Goal: Task Accomplishment & Management: Manage account settings

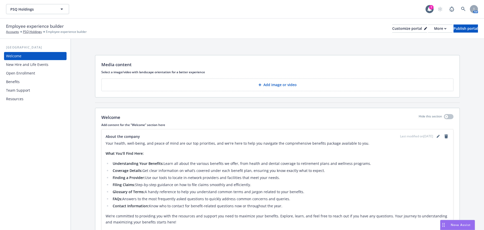
click at [12, 82] on div "Benefits" at bounding box center [13, 82] width 14 height 8
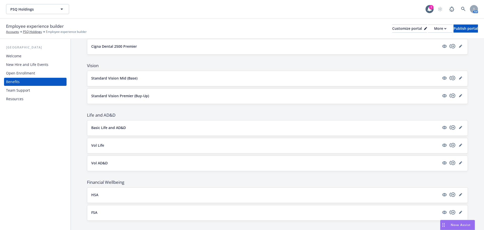
scroll to position [188, 0]
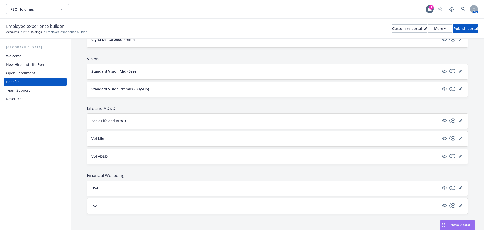
click at [313, 208] on button "FSA" at bounding box center [265, 205] width 348 height 5
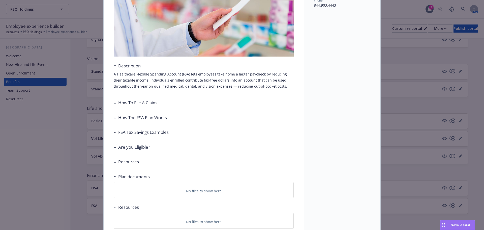
scroll to position [91, 0]
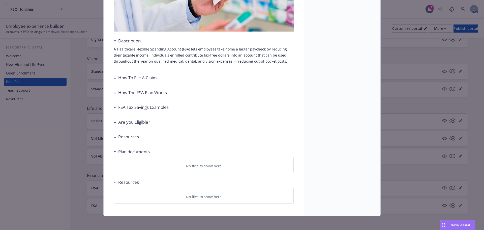
click at [127, 138] on h3 "Resources" at bounding box center [128, 136] width 21 height 7
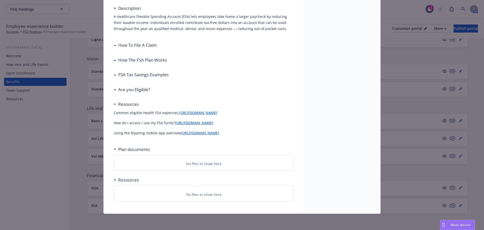
scroll to position [22, 0]
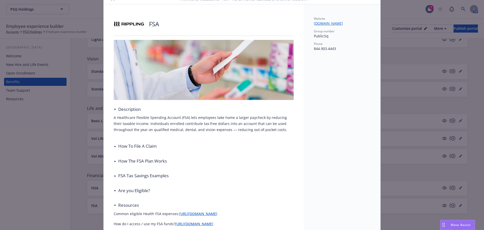
click at [268, 185] on div "Are you Eligible?" at bounding box center [204, 190] width 180 height 11
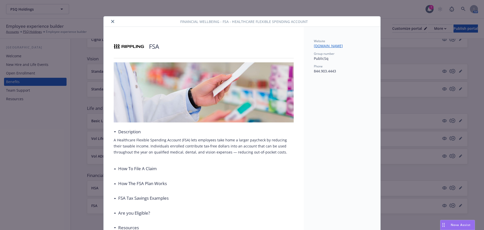
click at [111, 21] on icon "close" at bounding box center [112, 21] width 3 height 3
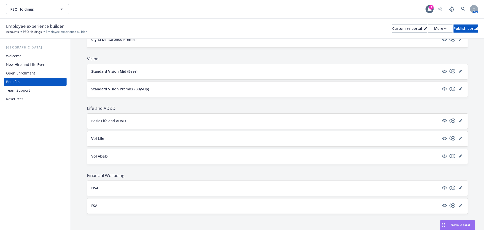
click at [20, 72] on div "Open Enrollment" at bounding box center [20, 73] width 29 height 8
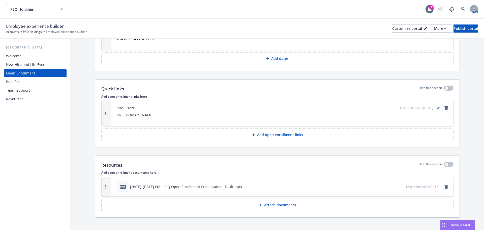
scroll to position [677, 0]
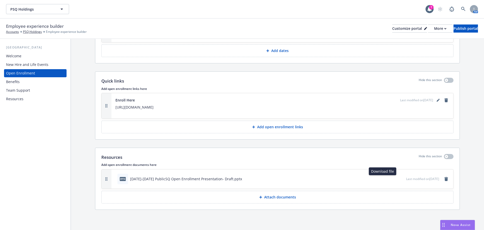
click at [391, 179] on icon "download file" at bounding box center [393, 178] width 4 height 4
click at [444, 179] on icon "remove" at bounding box center [446, 179] width 4 height 4
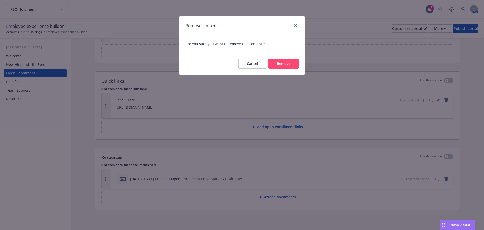
click at [285, 65] on button "Remove" at bounding box center [283, 63] width 30 height 10
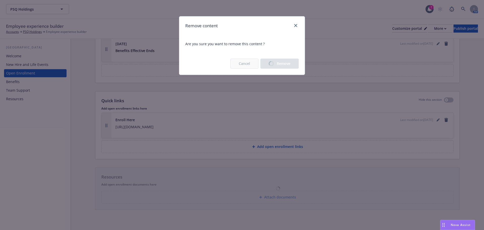
scroll to position [658, 0]
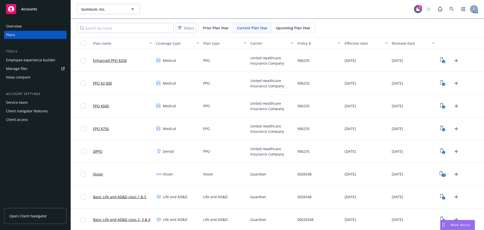
click at [28, 60] on div "Employee experience builder" at bounding box center [30, 60] width 49 height 8
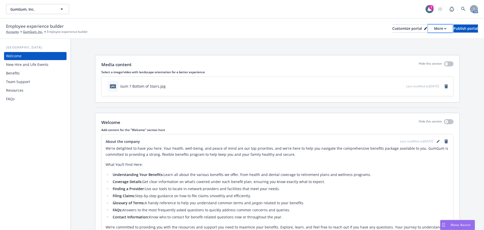
click at [434, 29] on div "More" at bounding box center [440, 29] width 12 height 8
drag, startPoint x: 417, startPoint y: 41, endPoint x: 412, endPoint y: 43, distance: 4.8
click at [417, 41] on link "Copy preview link" at bounding box center [413, 40] width 46 height 10
click at [19, 73] on div "Benefits" at bounding box center [13, 73] width 14 height 8
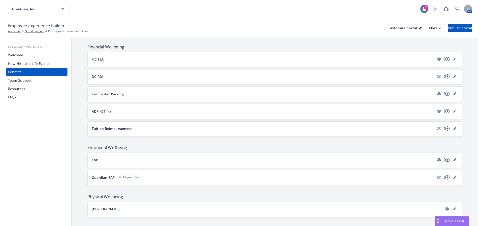
scroll to position [485, 0]
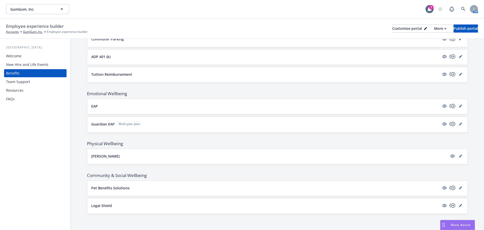
click at [213, 159] on div "CLEO" at bounding box center [277, 156] width 372 height 7
click at [458, 153] on link "editPencil" at bounding box center [460, 156] width 6 height 6
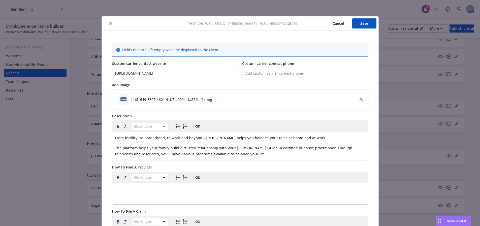
scroll to position [15, 0]
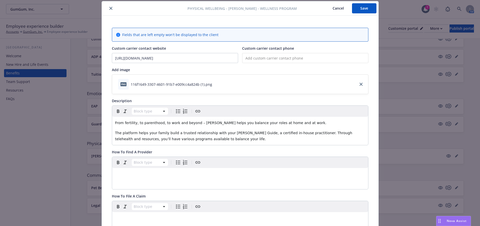
click at [135, 137] on span "The platform helps your family build a trusted relationship with your Cleo Guid…" at bounding box center [234, 136] width 238 height 10
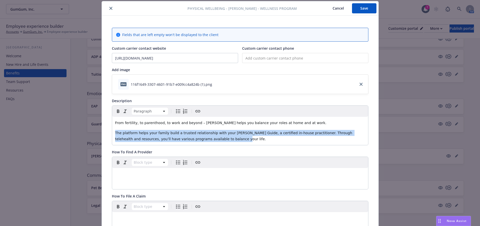
drag, startPoint x: 113, startPoint y: 133, endPoint x: 214, endPoint y: 141, distance: 101.1
click at [214, 141] on div "From fertility, to parenthood, to work and beyond – Cleo helps you balance your…" at bounding box center [240, 131] width 256 height 28
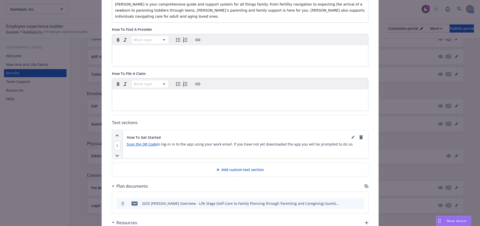
scroll to position [166, 0]
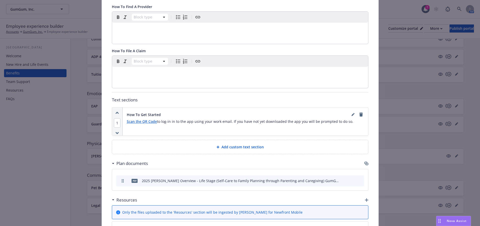
click at [153, 122] on div "Scan the QR Code to log-in in to the app using your work email. If you have not…" at bounding box center [245, 123] width 237 height 10
click at [347, 118] on p "Scan the QR Code to log-in in to the app using your work email. If you have not…" at bounding box center [245, 121] width 237 height 6
drag, startPoint x: 229, startPoint y: 115, endPoint x: 123, endPoint y: 117, distance: 106.1
click at [123, 117] on div "How To Get Started Scan the QR Code to log-in in to the app using your work ema…" at bounding box center [245, 121] width 245 height 28
click at [159, 121] on div "Scan the QR Code to log-in in to the app using your work email. If you have not…" at bounding box center [245, 123] width 237 height 10
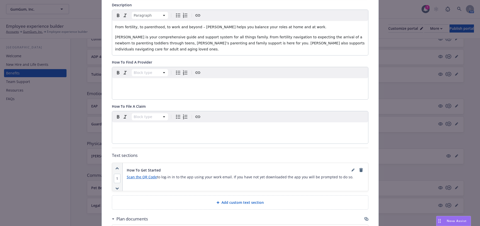
scroll to position [0, 0]
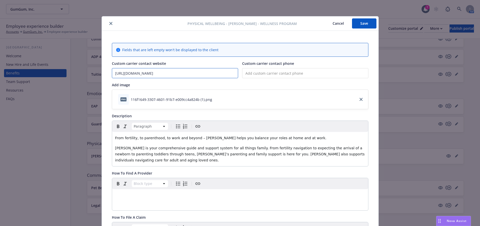
drag, startPoint x: 167, startPoint y: 74, endPoint x: 107, endPoint y: 73, distance: 59.2
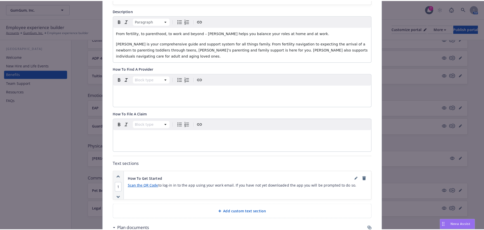
scroll to position [151, 0]
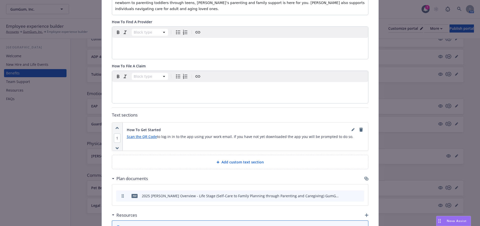
click at [163, 135] on div "Scan the QR Code to log-in in to the app using your work email. If you have not…" at bounding box center [245, 139] width 237 height 10
drag, startPoint x: 155, startPoint y: 131, endPoint x: 132, endPoint y: 132, distance: 22.7
click at [132, 134] on p "Scan the QR Code to log-in in to the app using your work email. If you have not…" at bounding box center [245, 137] width 237 height 6
drag, startPoint x: 159, startPoint y: 131, endPoint x: 122, endPoint y: 131, distance: 37.3
click at [123, 131] on div "How To Get Started Scan the QR Code to log-in in to the app using your work ema…" at bounding box center [245, 136] width 245 height 28
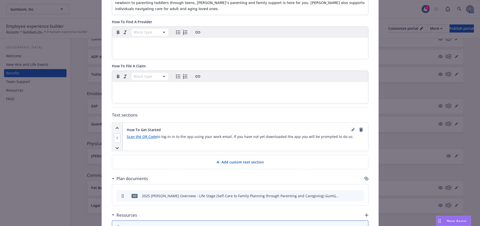
click at [353, 128] on icon "editPencil" at bounding box center [353, 128] width 1 height 1
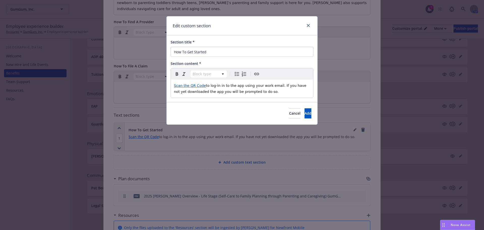
select select "paragraph"
click at [206, 85] on span "to log-in in to the app using your work email. If you have not yet downloaded t…" at bounding box center [241, 88] width 134 height 10
drag, startPoint x: 206, startPoint y: 85, endPoint x: 196, endPoint y: 85, distance: 9.6
click at [196, 85] on p "Scan the QR Code to log-in in to the app using your work email. If you have not…" at bounding box center [242, 88] width 136 height 12
drag, startPoint x: 206, startPoint y: 85, endPoint x: 172, endPoint y: 86, distance: 34.3
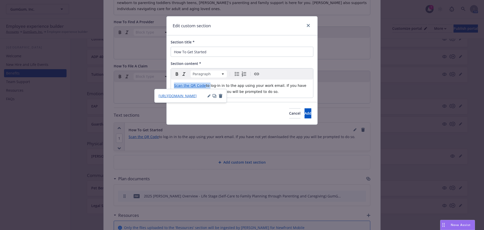
click at [172, 86] on div "Scan the QR Code to log-in in to the app using your work email. If you have not…" at bounding box center [242, 88] width 142 height 18
drag, startPoint x: 241, startPoint y: 85, endPoint x: 174, endPoint y: 85, distance: 67.0
click at [174, 85] on span "log-in in to the app using your work email. If you have not yet downloaded the …" at bounding box center [240, 88] width 133 height 10
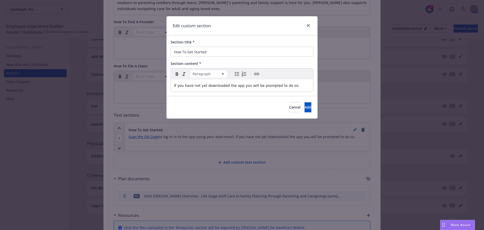
click at [289, 86] on p "If you have not yet downloaded the app you will be prompted to do so." at bounding box center [242, 85] width 136 height 6
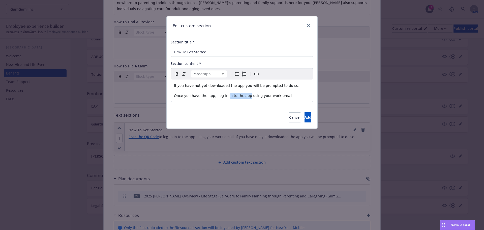
drag, startPoint x: 243, startPoint y: 96, endPoint x: 224, endPoint y: 96, distance: 19.4
click at [224, 96] on span "Once you have the app, log-in in to the app using your work email." at bounding box center [233, 96] width 119 height 4
click at [291, 87] on p "If you have not yet downloaded the app you will be prompted to do so." at bounding box center [242, 85] width 136 height 6
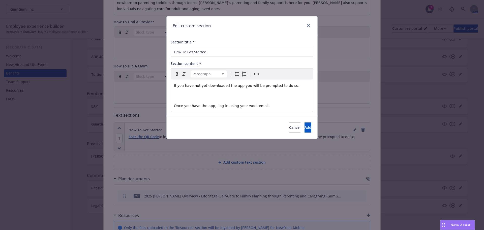
click at [177, 97] on p "editable markdown" at bounding box center [242, 95] width 136 height 6
drag, startPoint x: 194, startPoint y: 99, endPoint x: 172, endPoint y: 98, distance: 21.9
click at [172, 98] on div "If you have not yet downloaded the app you will be prompted to do so. Google Pl…" at bounding box center [242, 95] width 142 height 32
click at [257, 74] on icon "Create link" at bounding box center [256, 74] width 5 height 2
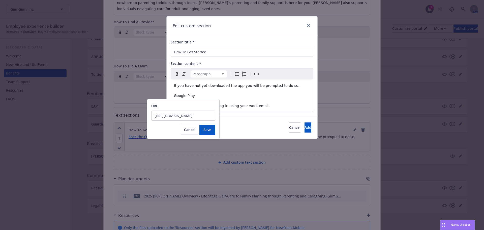
scroll to position [0, 50]
type input "https://play.google.com/store/apps/details?id=com.lucyapp&pli=1"
click at [207, 130] on span "Save" at bounding box center [207, 129] width 8 height 5
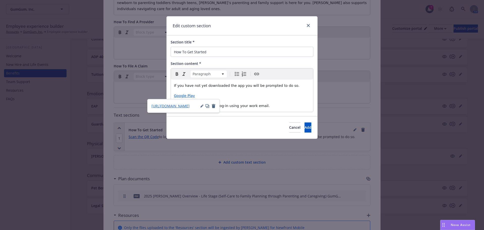
click at [218, 129] on div "Cancel Add" at bounding box center [242, 127] width 151 height 22
click at [205, 96] on p "Google Play" at bounding box center [242, 95] width 136 height 6
drag, startPoint x: 207, startPoint y: 96, endPoint x: 197, endPoint y: 97, distance: 10.4
click at [197, 97] on p "Google Play Apple" at bounding box center [242, 95] width 136 height 6
click at [258, 72] on icon "Create link" at bounding box center [257, 74] width 6 height 6
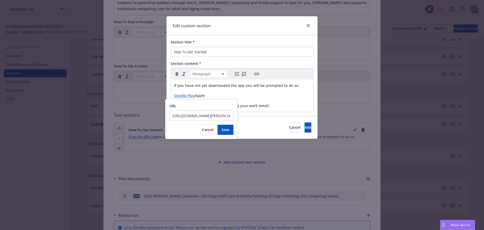
scroll to position [0, 45]
type input "https://apps.apple.com/us/app/cleo-for-families/id1280643227"
click at [228, 131] on span "Save" at bounding box center [226, 129] width 8 height 5
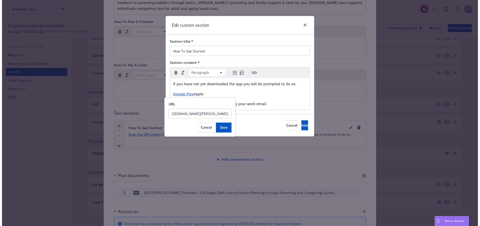
scroll to position [0, 0]
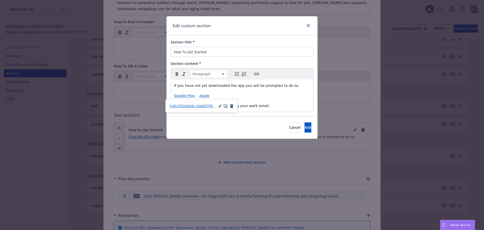
click at [237, 129] on div "Cancel Add" at bounding box center [242, 127] width 151 height 22
click at [292, 89] on div "If you have not yet downloaded the app you will be prompted to do so. Google Pl…" at bounding box center [242, 95] width 142 height 32
click at [235, 132] on div "Cancel Add" at bounding box center [242, 127] width 151 height 22
click at [276, 86] on span "If you have not yet downloaded the app you will be prompted to do so." at bounding box center [237, 85] width 126 height 4
drag, startPoint x: 275, startPoint y: 85, endPoint x: 237, endPoint y: 84, distance: 38.1
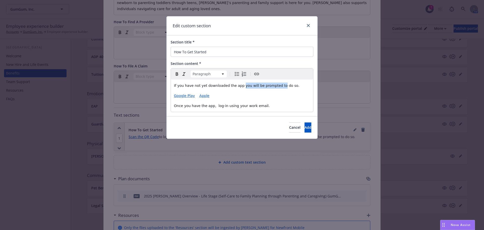
click at [237, 84] on span "If you have not yet downloaded the app you will be prompted to do so." at bounding box center [237, 85] width 126 height 4
click at [304, 127] on span "Add" at bounding box center [307, 127] width 7 height 5
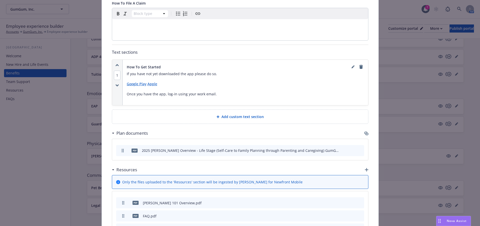
scroll to position [277, 0]
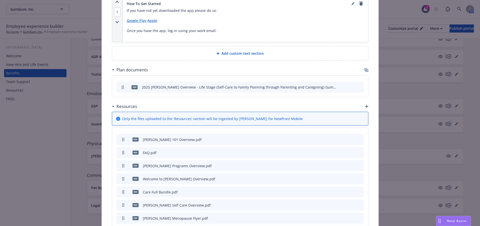
click at [341, 85] on icon "download file" at bounding box center [342, 86] width 3 height 3
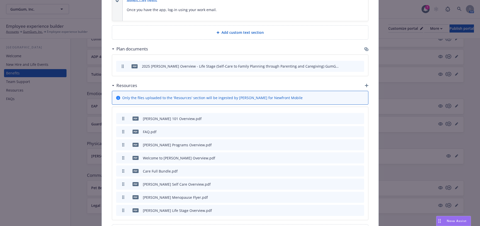
scroll to position [333, 0]
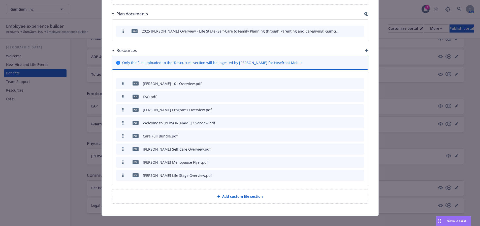
click at [341, 94] on icon "download file" at bounding box center [343, 96] width 4 height 4
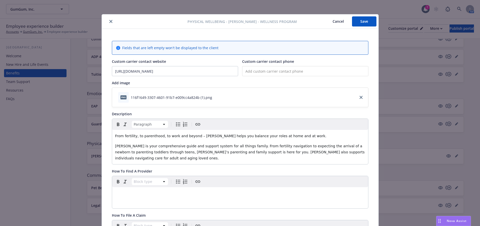
scroll to position [0, 0]
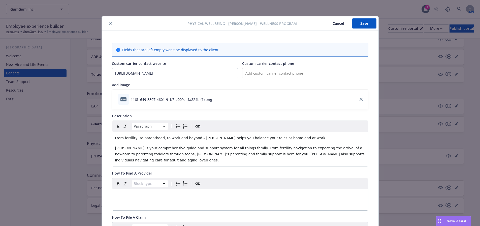
click at [360, 25] on button "Save" at bounding box center [364, 23] width 24 height 10
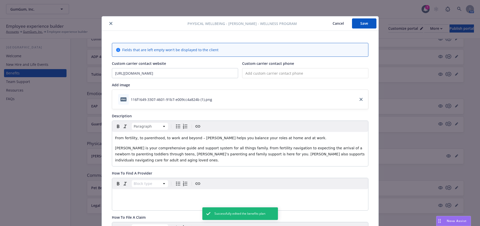
click at [109, 23] on icon "close" at bounding box center [110, 23] width 3 height 3
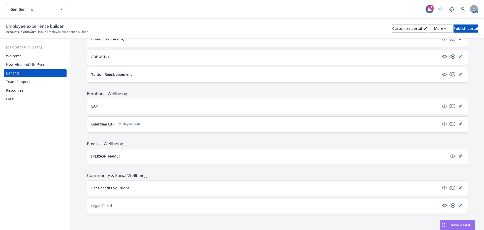
click at [459, 156] on icon "editPencil" at bounding box center [460, 156] width 3 height 3
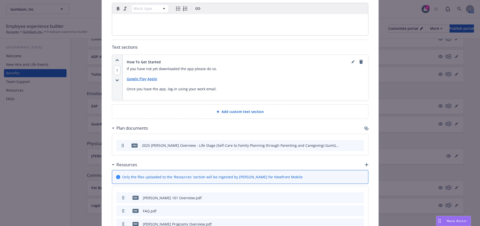
scroll to position [182, 0]
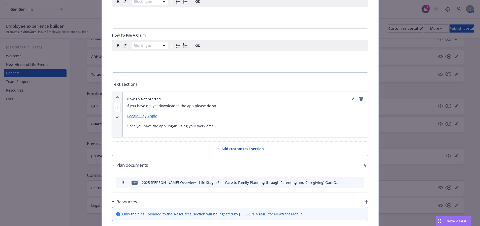
click at [145, 113] on p "Google Play Apple" at bounding box center [245, 116] width 237 height 6
click at [352, 97] on icon "editPencil" at bounding box center [353, 98] width 3 height 3
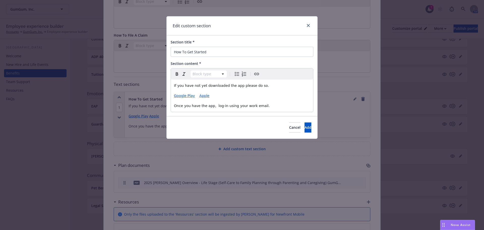
select select "paragraph"
click at [195, 97] on span "editable markdown" at bounding box center [197, 96] width 5 height 4
click at [304, 126] on span "Add" at bounding box center [307, 127] width 7 height 5
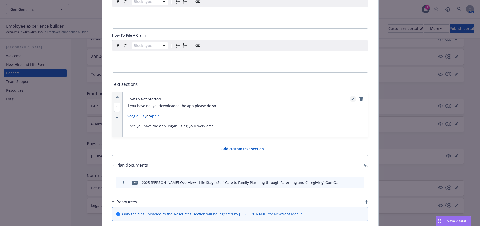
click at [352, 97] on icon "editPencil" at bounding box center [353, 98] width 3 height 3
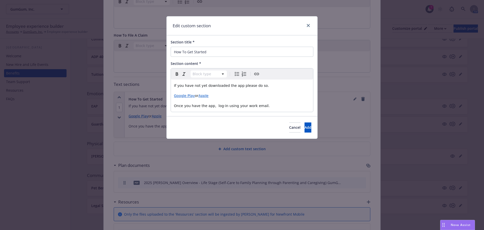
select select "paragraph"
drag, startPoint x: 264, startPoint y: 106, endPoint x: 164, endPoint y: 108, distance: 99.8
click at [165, 108] on div "Edit custom section Section title * How To Get Started Section content * Paragr…" at bounding box center [242, 115] width 484 height 230
click at [304, 129] on button "Add" at bounding box center [307, 127] width 7 height 10
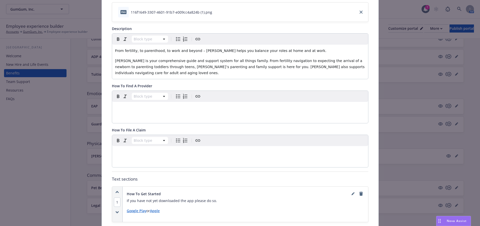
scroll to position [6, 0]
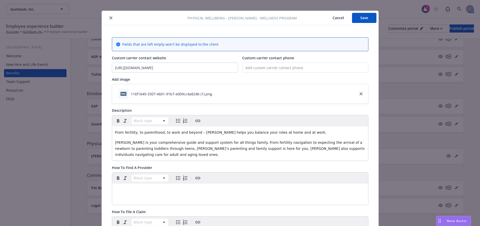
click at [365, 17] on button "Save" at bounding box center [364, 18] width 24 height 10
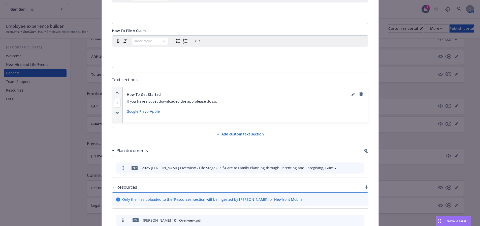
scroll to position [182, 0]
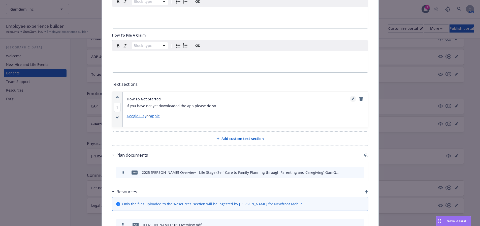
click at [352, 96] on link "editPencil" at bounding box center [353, 99] width 6 height 6
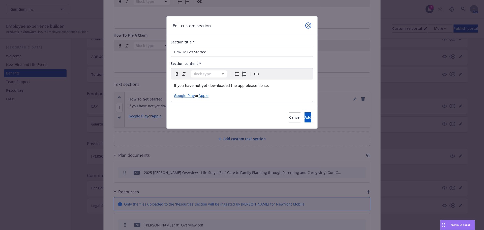
click at [309, 25] on icon "close" at bounding box center [308, 25] width 3 height 3
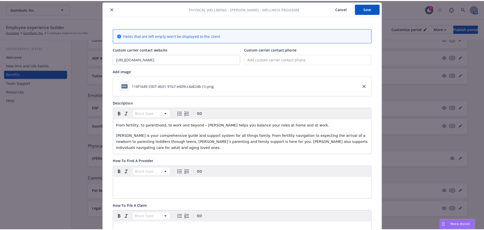
scroll to position [0, 0]
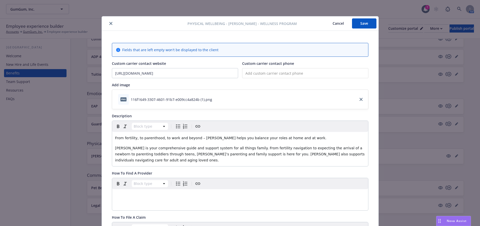
click at [109, 23] on icon "close" at bounding box center [110, 23] width 3 height 3
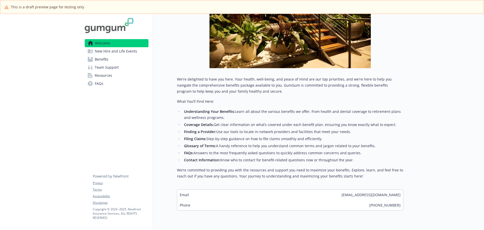
scroll to position [147, 0]
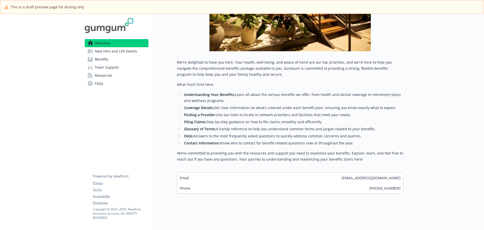
drag, startPoint x: 114, startPoint y: 50, endPoint x: 117, endPoint y: 50, distance: 2.8
click at [114, 50] on span "New Hire and Life Events" at bounding box center [116, 51] width 42 height 8
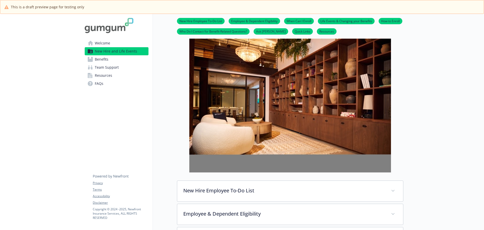
scroll to position [50, 0]
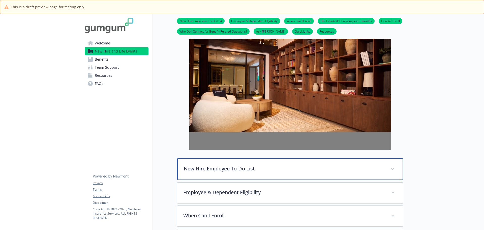
click at [274, 171] on p "New Hire Employee To-Do List" at bounding box center [284, 169] width 201 height 8
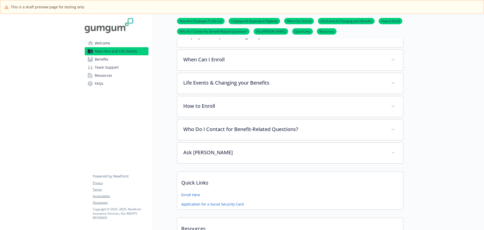
scroll to position [277, 0]
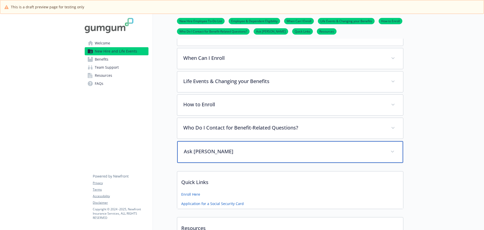
click at [279, 153] on p "Ask Benji" at bounding box center [284, 151] width 201 height 8
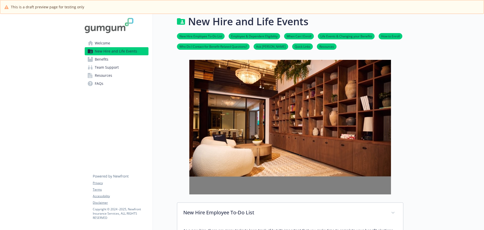
scroll to position [0, 0]
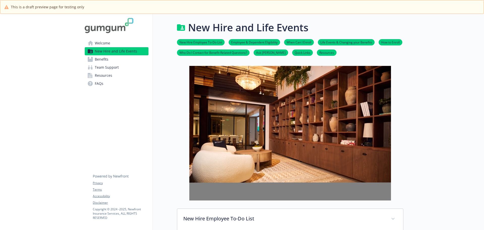
click at [103, 60] on span "Benefits" at bounding box center [102, 59] width 14 height 8
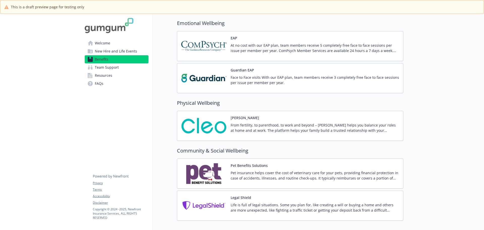
scroll to position [787, 0]
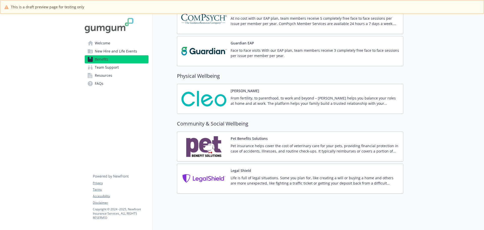
click at [112, 66] on span "Team Support" at bounding box center [107, 67] width 24 height 8
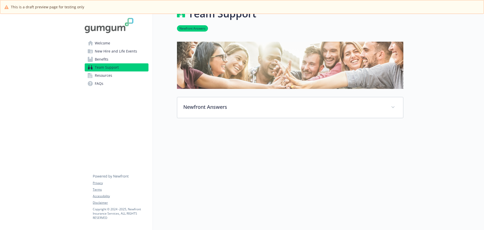
scroll to position [18, 0]
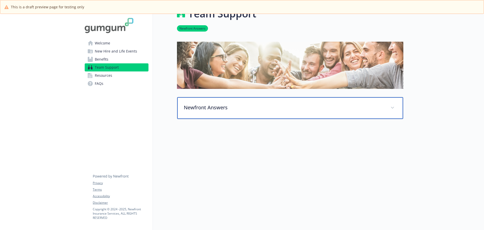
click at [312, 106] on p "Newfront Answers" at bounding box center [284, 108] width 201 height 8
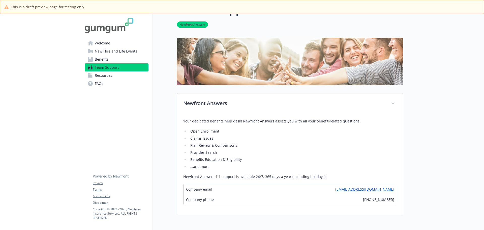
click at [100, 76] on span "Resources" at bounding box center [103, 75] width 17 height 8
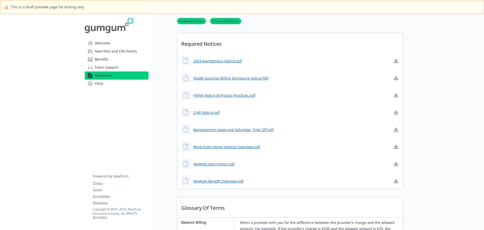
scroll to position [151, 0]
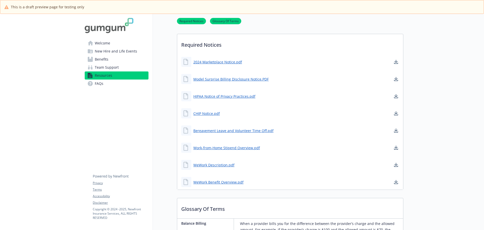
click at [99, 83] on span "FAQs" at bounding box center [99, 83] width 9 height 8
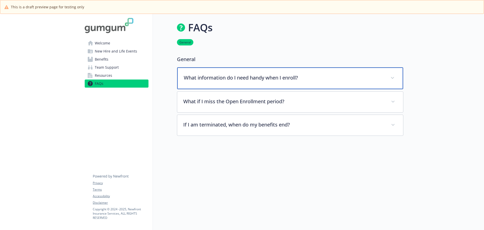
click at [323, 82] on div "What information do I need handy when I enroll?" at bounding box center [290, 78] width 226 height 22
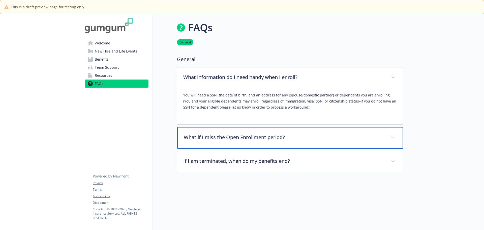
click at [309, 147] on div "What if I miss the Open Enrollment period?" at bounding box center [290, 138] width 226 height 22
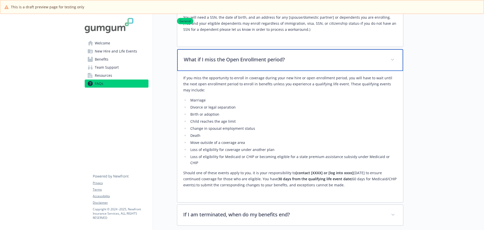
scroll to position [145, 0]
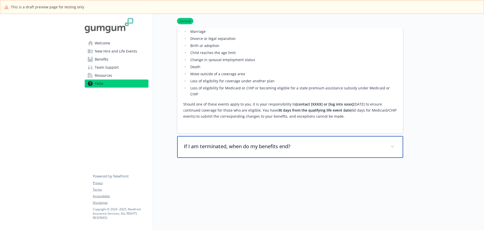
click at [306, 144] on div "If I am terminated, when do my benefits end?" at bounding box center [290, 147] width 226 height 22
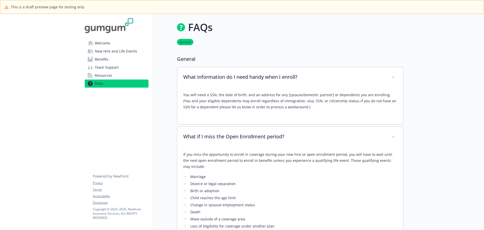
scroll to position [0, 0]
click at [101, 41] on span "Welcome" at bounding box center [102, 43] width 15 height 8
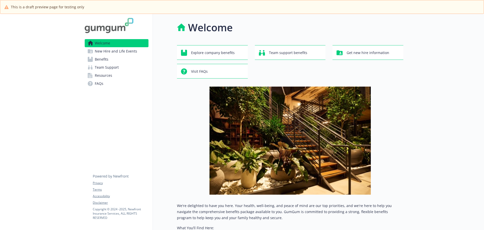
click at [127, 53] on span "New Hire and Life Events" at bounding box center [116, 51] width 42 height 8
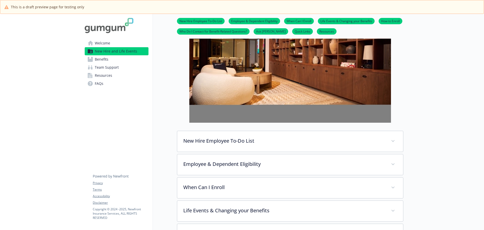
scroll to position [101, 0]
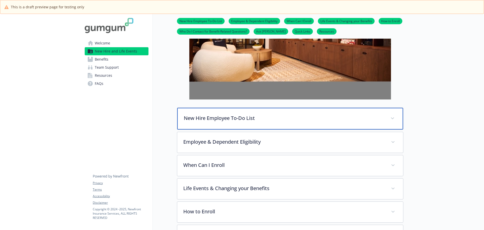
click at [272, 116] on p "New Hire Employee To-Do List" at bounding box center [284, 118] width 201 height 8
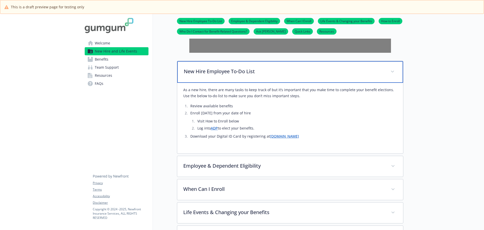
scroll to position [151, 0]
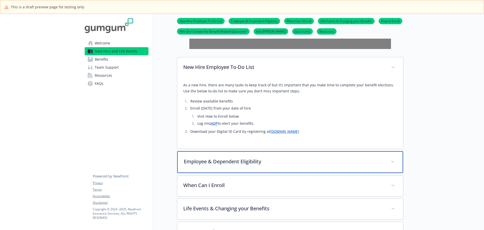
click at [275, 166] on div "Employee & Dependent Eligibility" at bounding box center [290, 162] width 226 height 22
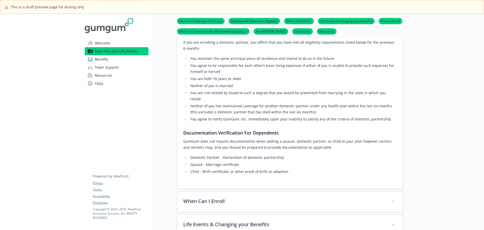
scroll to position [479, 0]
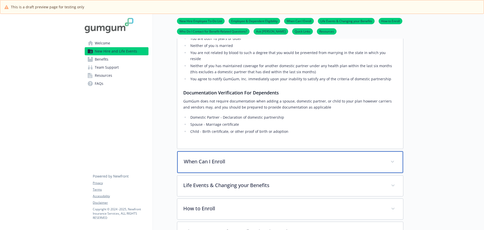
click at [299, 151] on div "When Can I Enroll" at bounding box center [290, 162] width 226 height 22
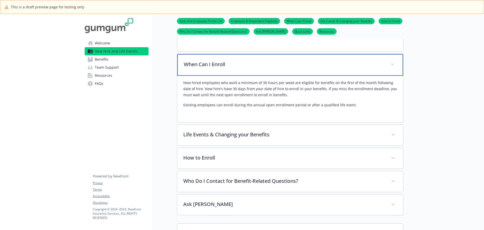
scroll to position [580, 0]
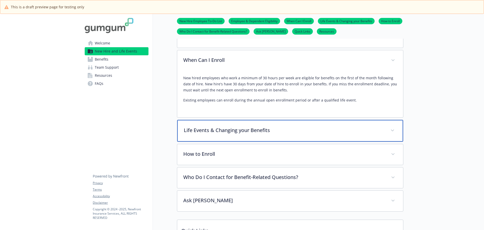
click at [320, 120] on div "Life Events & Changing your Benefits" at bounding box center [290, 131] width 226 height 22
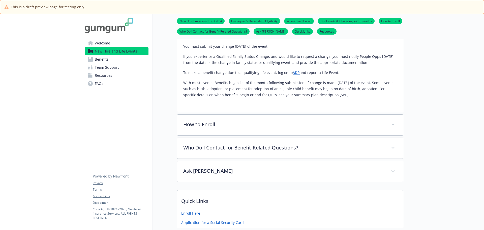
scroll to position [781, 0]
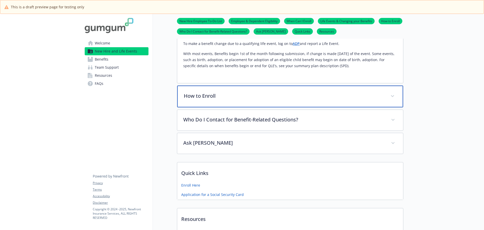
click at [304, 92] on p "How to Enroll" at bounding box center [284, 96] width 201 height 8
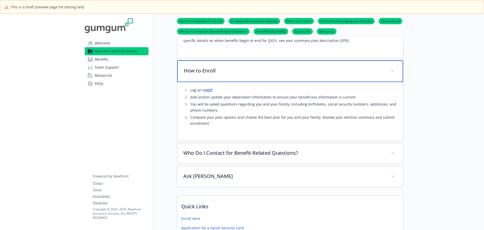
scroll to position [832, 0]
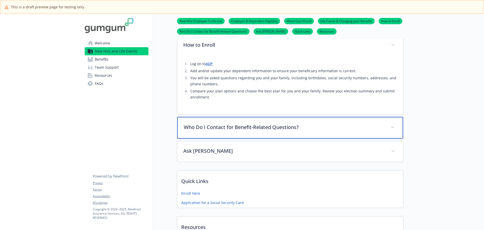
click at [301, 117] on div "Who Do I Contact for Benefit-Related Questions?" at bounding box center [290, 128] width 226 height 22
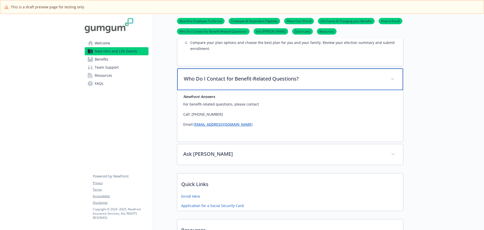
scroll to position [882, 0]
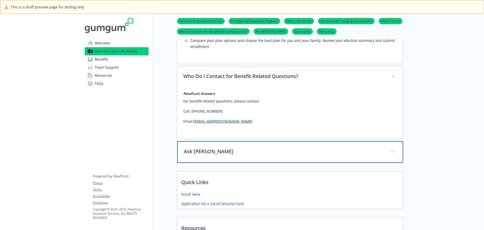
click at [304, 141] on div "Ask Benji" at bounding box center [290, 152] width 226 height 22
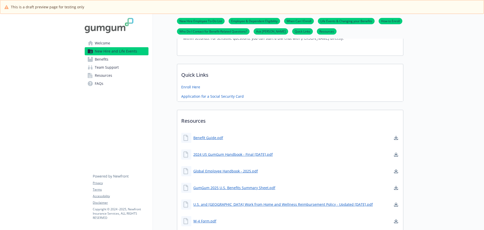
scroll to position [1057, 0]
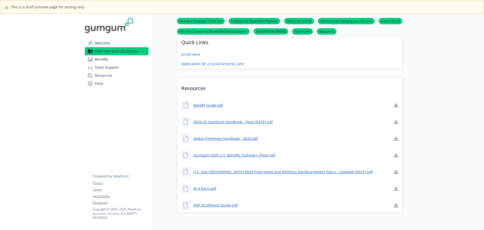
click at [102, 58] on span "Benefits" at bounding box center [102, 59] width 14 height 8
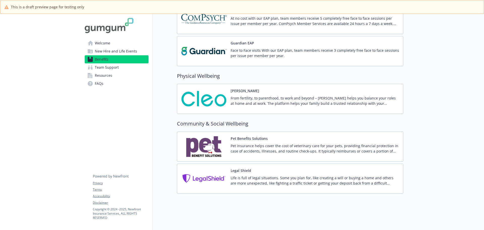
scroll to position [787, 0]
click at [304, 102] on div "From fertility, to parenthood, to work and beyond – Cleo helps you balance your…" at bounding box center [315, 102] width 168 height 14
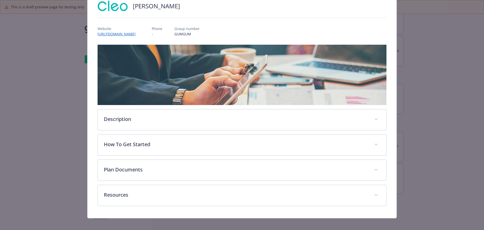
scroll to position [44, 0]
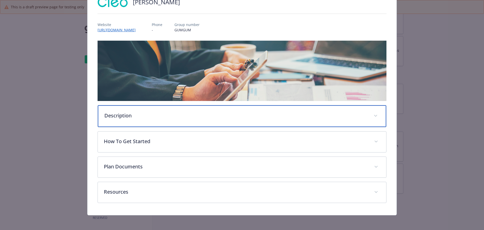
click at [291, 121] on div "Description" at bounding box center [242, 116] width 289 height 22
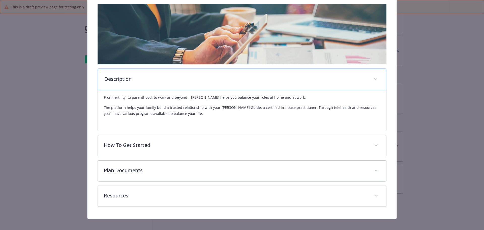
scroll to position [86, 0]
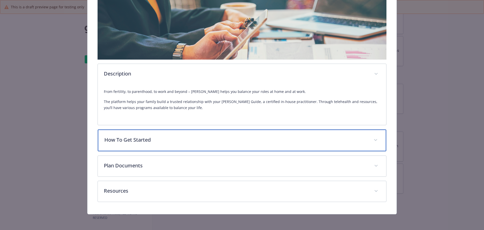
click at [274, 141] on p "How To Get Started" at bounding box center [235, 140] width 263 height 8
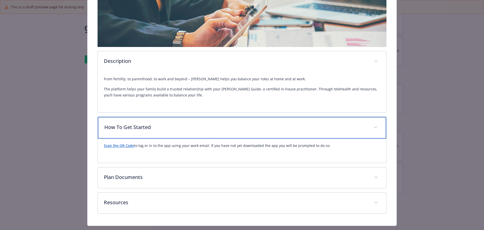
scroll to position [110, 0]
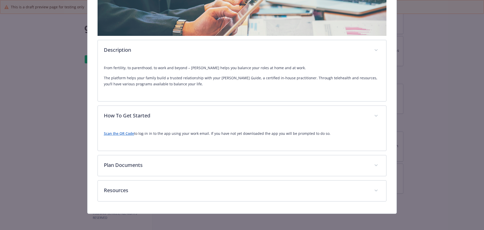
click at [117, 133] on link "Scan the QR Code" at bounding box center [119, 133] width 30 height 5
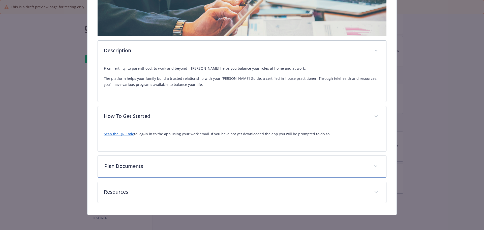
click at [128, 160] on div "Plan Documents" at bounding box center [242, 167] width 289 height 22
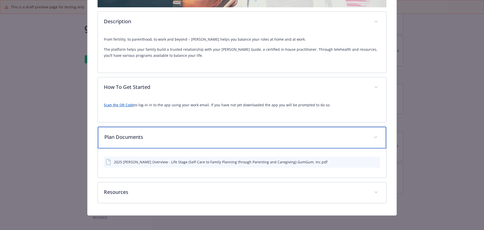
scroll to position [139, 0]
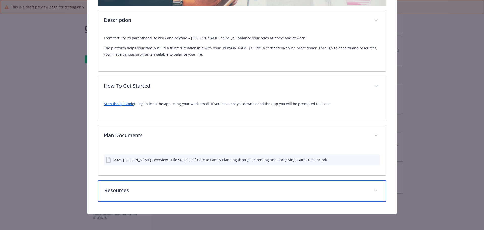
click at [201, 194] on div "Resources" at bounding box center [242, 191] width 289 height 22
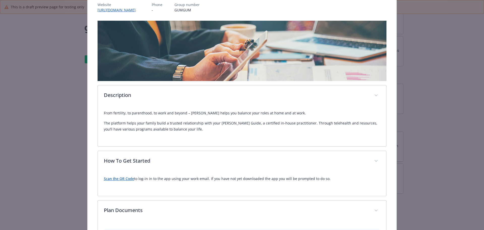
scroll to position [0, 0]
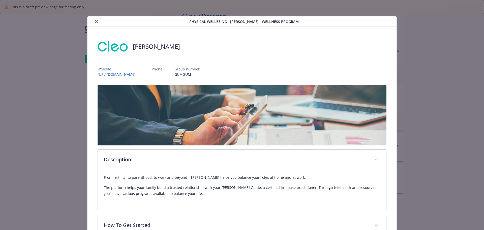
click at [96, 21] on icon "close" at bounding box center [96, 21] width 3 height 3
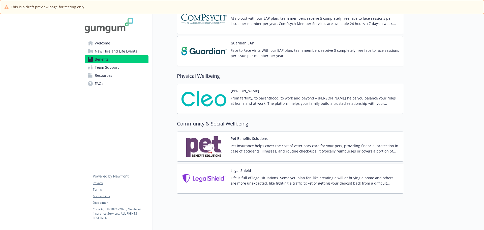
click at [299, 149] on p "Pet insurance helps cover the cost of veterinary care for your pets, providing …" at bounding box center [315, 148] width 168 height 11
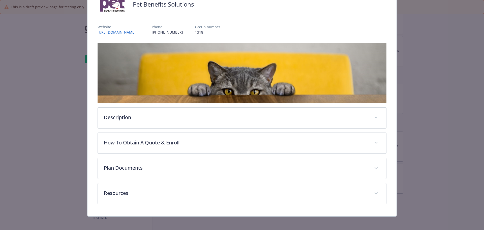
scroll to position [44, 0]
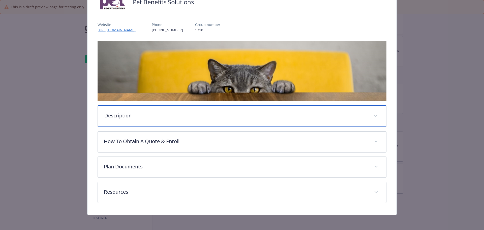
click at [134, 113] on p "Description" at bounding box center [235, 116] width 263 height 8
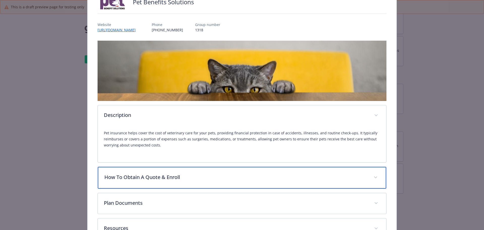
click at [185, 175] on p "How To Obtain A Quote & Enroll" at bounding box center [235, 177] width 263 height 8
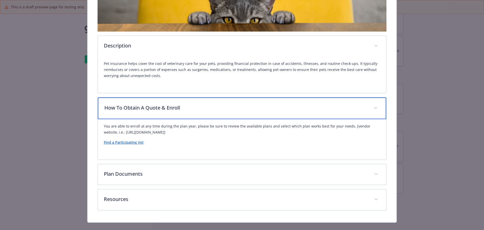
scroll to position [122, 0]
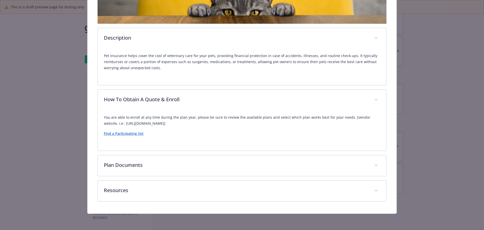
click at [127, 135] on link "Find a Participating Vet" at bounding box center [124, 133] width 40 height 5
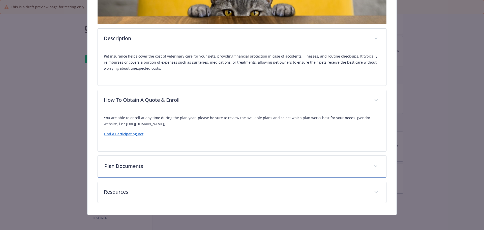
click at [121, 166] on p "Plan Documents" at bounding box center [235, 166] width 263 height 8
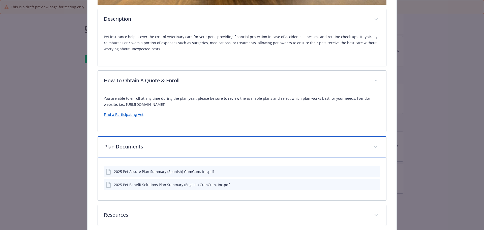
scroll to position [164, 0]
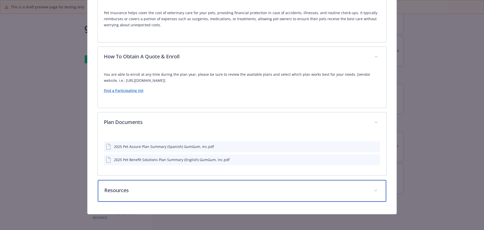
click at [140, 193] on p "Resources" at bounding box center [235, 190] width 263 height 8
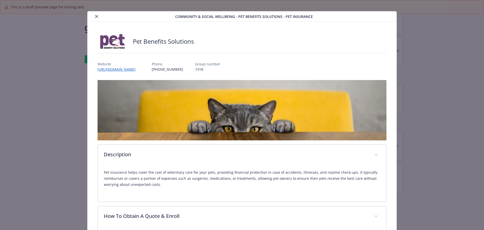
scroll to position [0, 0]
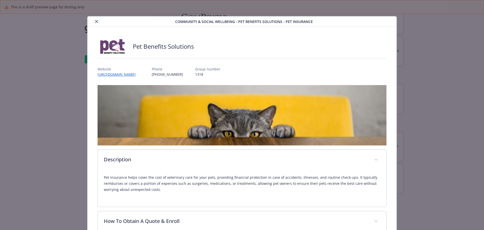
click at [97, 22] on icon "close" at bounding box center [96, 21] width 3 height 3
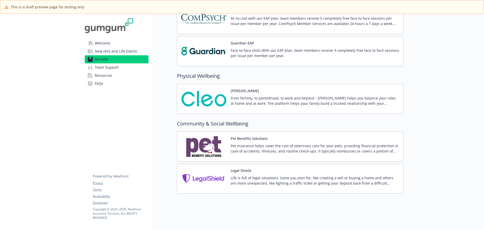
click at [288, 100] on p "From fertility, to parenthood, to work and beyond – Cleo helps you balance your…" at bounding box center [315, 100] width 168 height 11
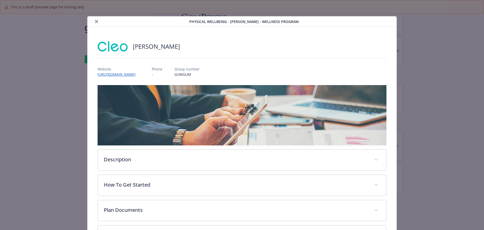
scroll to position [15, 0]
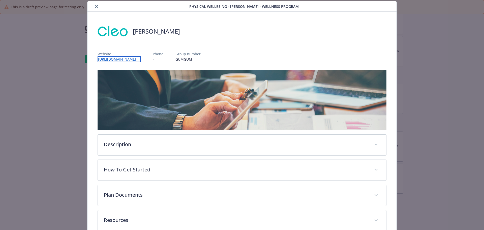
click at [115, 58] on link "https://hicleo.com/activate/" at bounding box center [119, 59] width 43 height 6
click at [96, 6] on icon "close" at bounding box center [96, 6] width 3 height 3
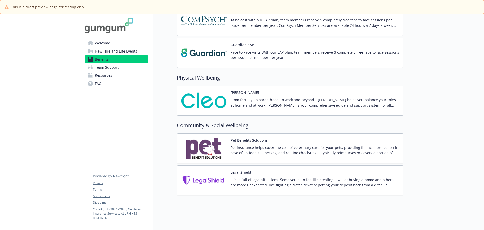
click at [259, 99] on p "From fertility, to parenthood, to work and beyond – [PERSON_NAME] helps you bal…" at bounding box center [315, 102] width 168 height 11
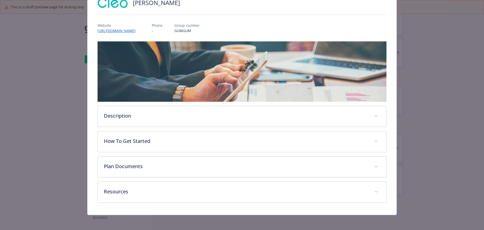
scroll to position [44, 0]
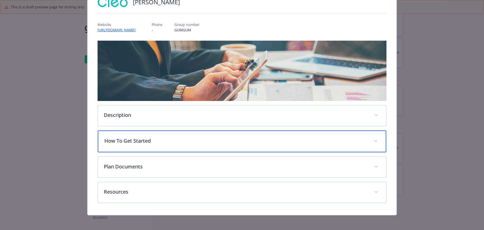
click at [252, 142] on p "How To Get Started" at bounding box center [235, 141] width 263 height 8
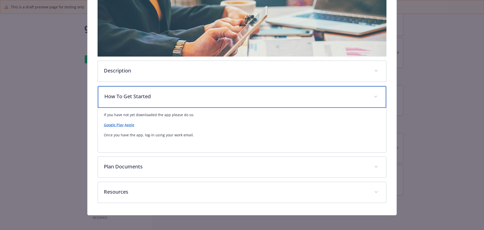
scroll to position [90, 0]
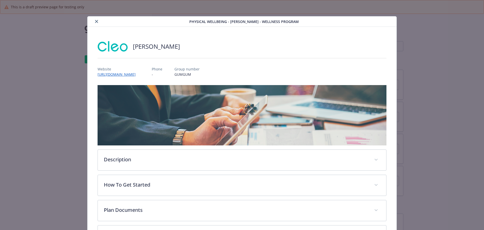
scroll to position [44, 0]
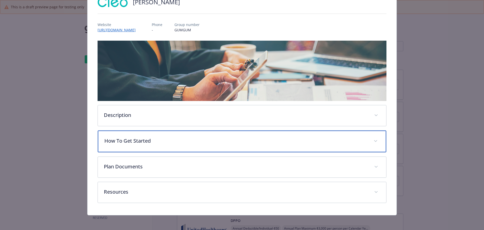
click at [166, 146] on div "How To Get Started" at bounding box center [242, 141] width 289 height 22
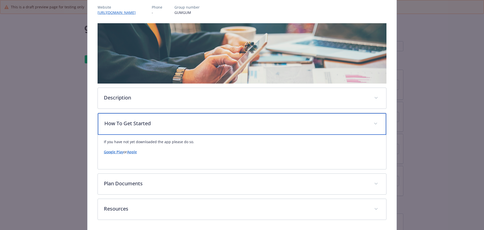
scroll to position [80, 0]
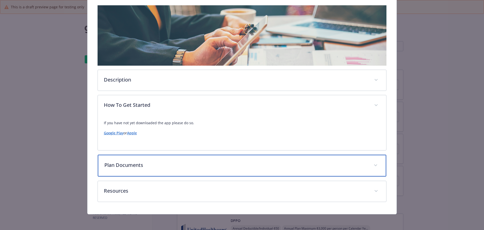
click at [186, 165] on p "Plan Documents" at bounding box center [235, 165] width 263 height 8
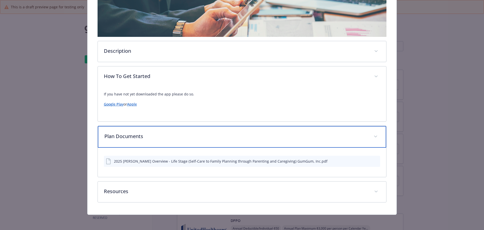
scroll to position [109, 0]
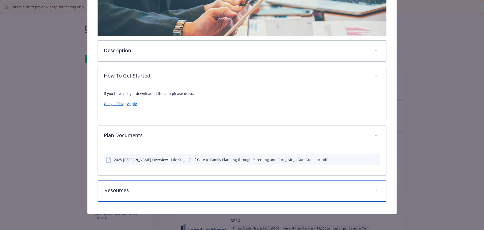
click at [198, 192] on p "Resources" at bounding box center [235, 190] width 263 height 8
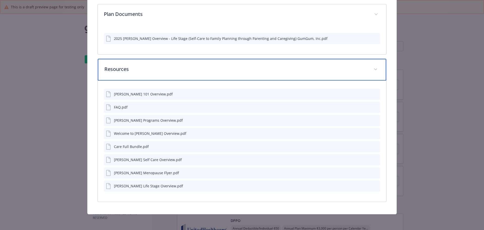
scroll to position [79, 0]
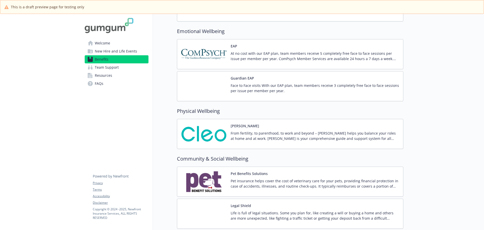
scroll to position [756, 0]
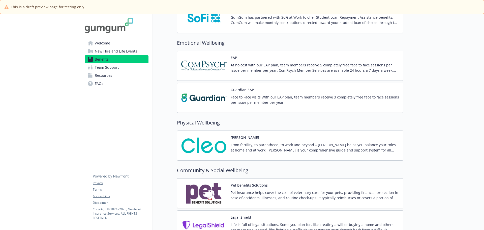
click at [300, 74] on div "At no cost with our EAP plan, team members receive 5 completely free face to fa…" at bounding box center [315, 69] width 168 height 14
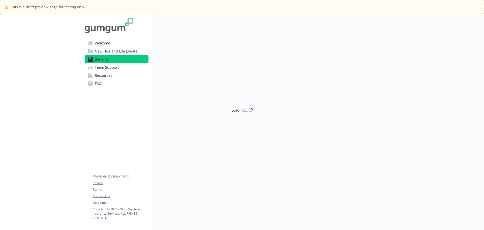
scroll to position [736, 0]
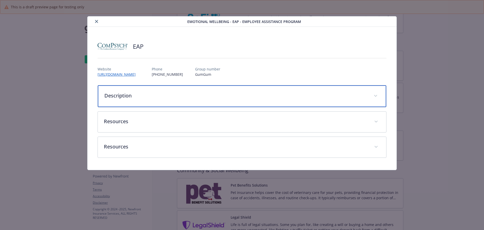
click at [210, 99] on div "Description" at bounding box center [242, 96] width 289 height 22
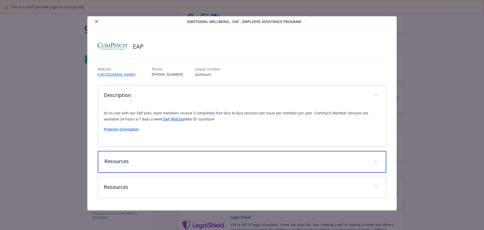
click at [185, 169] on div "Resources" at bounding box center [242, 162] width 289 height 22
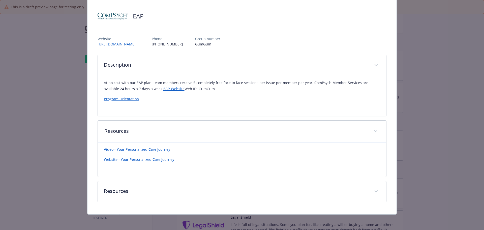
scroll to position [31, 0]
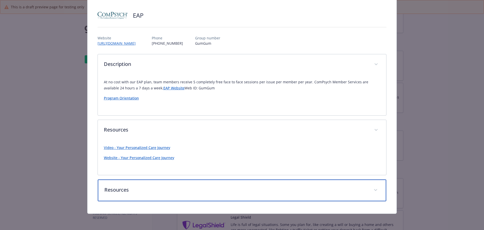
click at [192, 190] on p "Resources" at bounding box center [235, 190] width 263 height 8
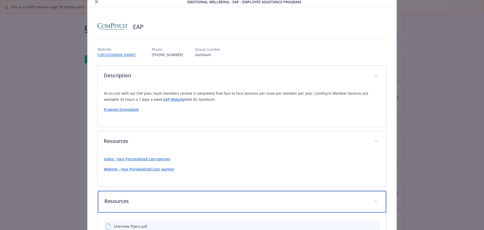
scroll to position [0, 0]
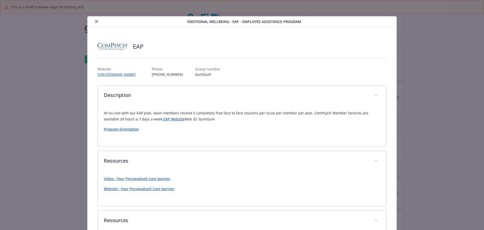
click at [95, 20] on icon "close" at bounding box center [96, 21] width 3 height 3
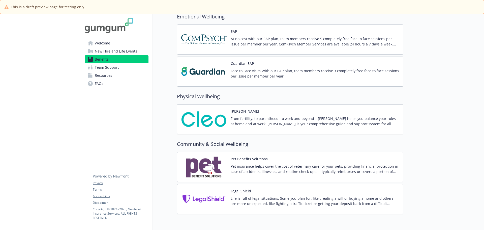
scroll to position [787, 0]
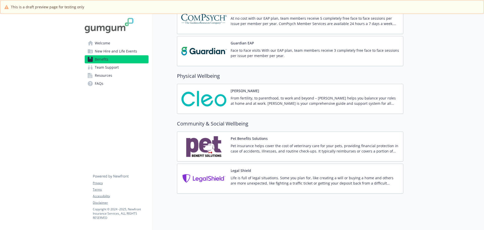
click at [288, 95] on p "From fertility, to parenthood, to work and beyond – Cleo helps you balance your…" at bounding box center [315, 100] width 168 height 11
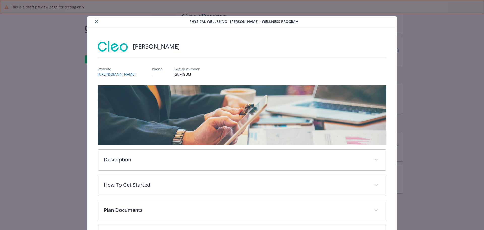
scroll to position [15, 0]
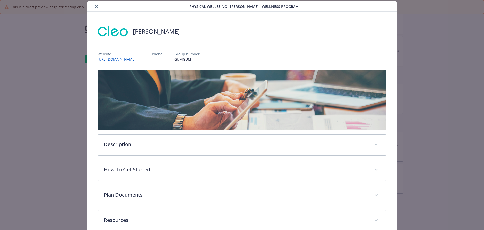
click at [95, 7] on icon "close" at bounding box center [96, 6] width 3 height 3
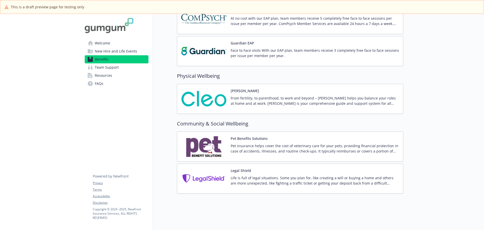
click at [258, 146] on p "Pet insurance helps cover the cost of veterinary care for your pets, providing …" at bounding box center [315, 148] width 168 height 11
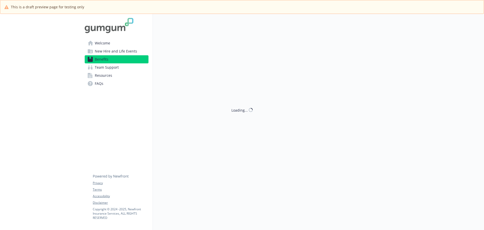
scroll to position [787, 0]
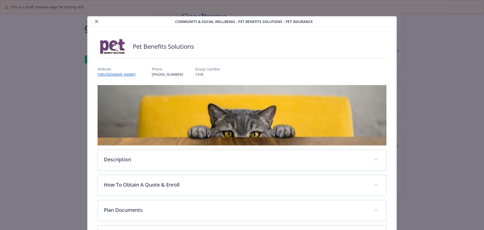
click at [96, 19] on button "close" at bounding box center [97, 21] width 6 height 6
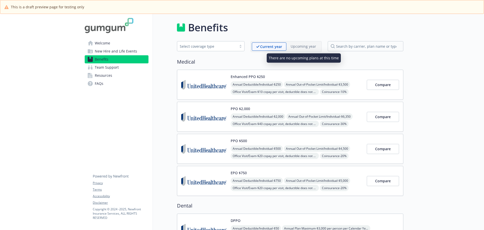
click at [307, 46] on p "Upcoming year" at bounding box center [303, 46] width 25 height 5
